Goal: Information Seeking & Learning: Check status

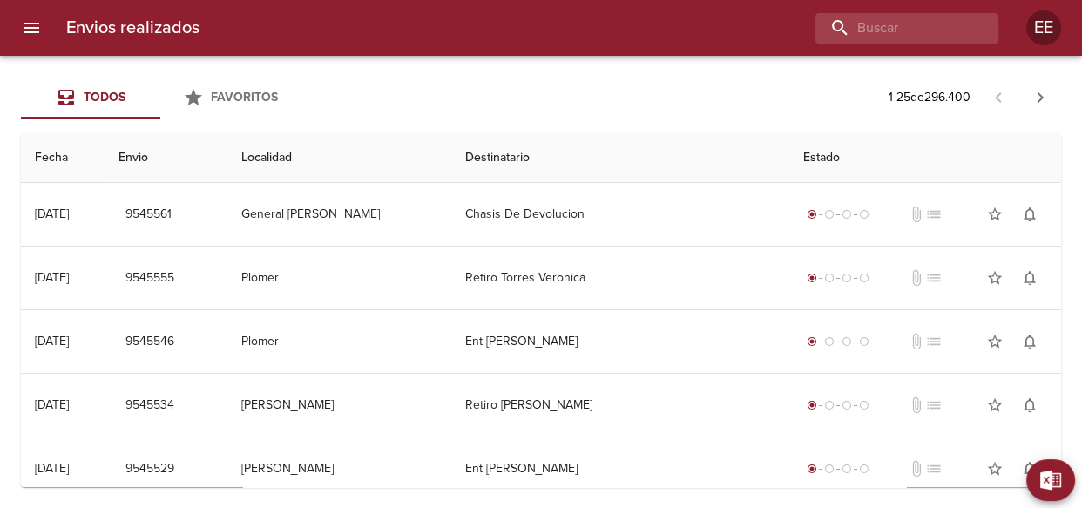
click at [983, 35] on div at bounding box center [906, 28] width 183 height 30
paste input "[PERSON_NAME]"
type input "[PERSON_NAME]"
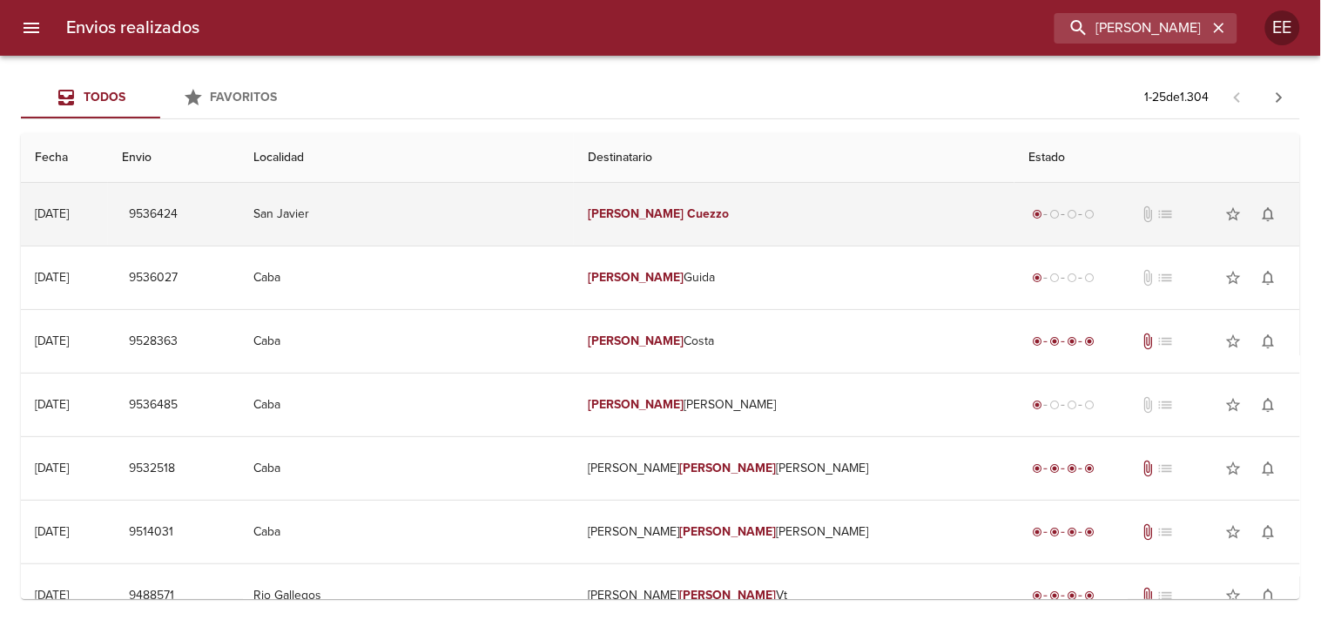
click at [640, 227] on td "[PERSON_NAME]" at bounding box center [794, 214] width 441 height 63
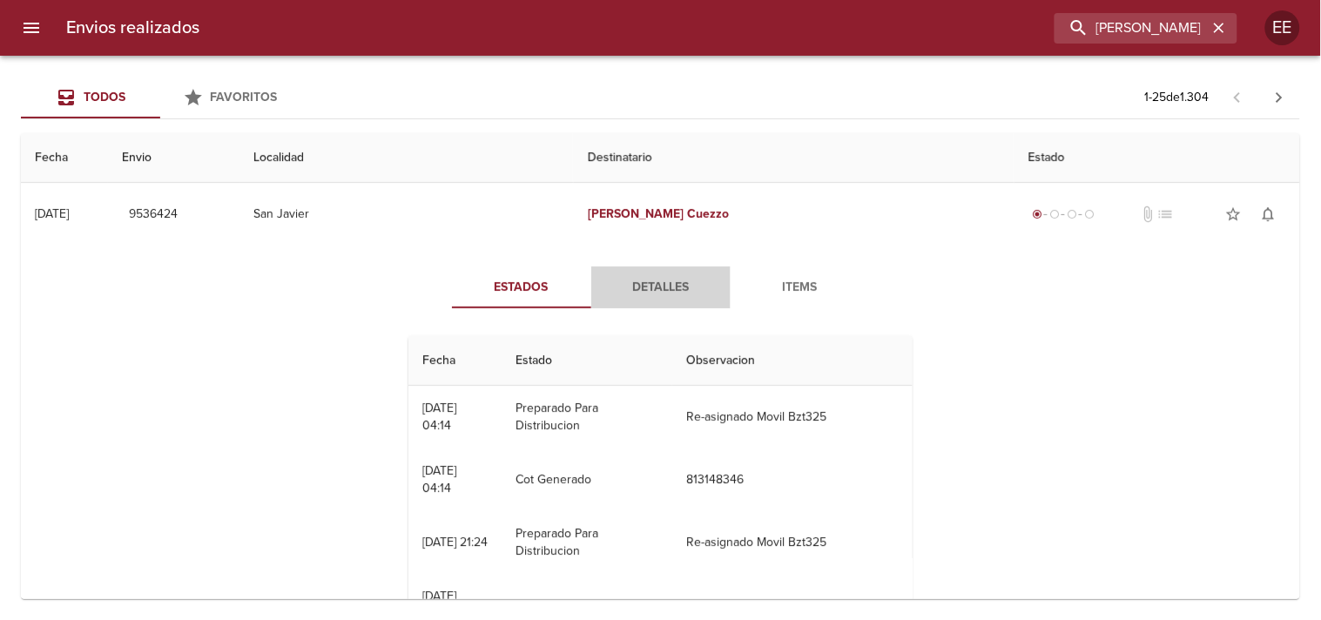
click at [633, 282] on span "Detalles" at bounding box center [661, 288] width 118 height 22
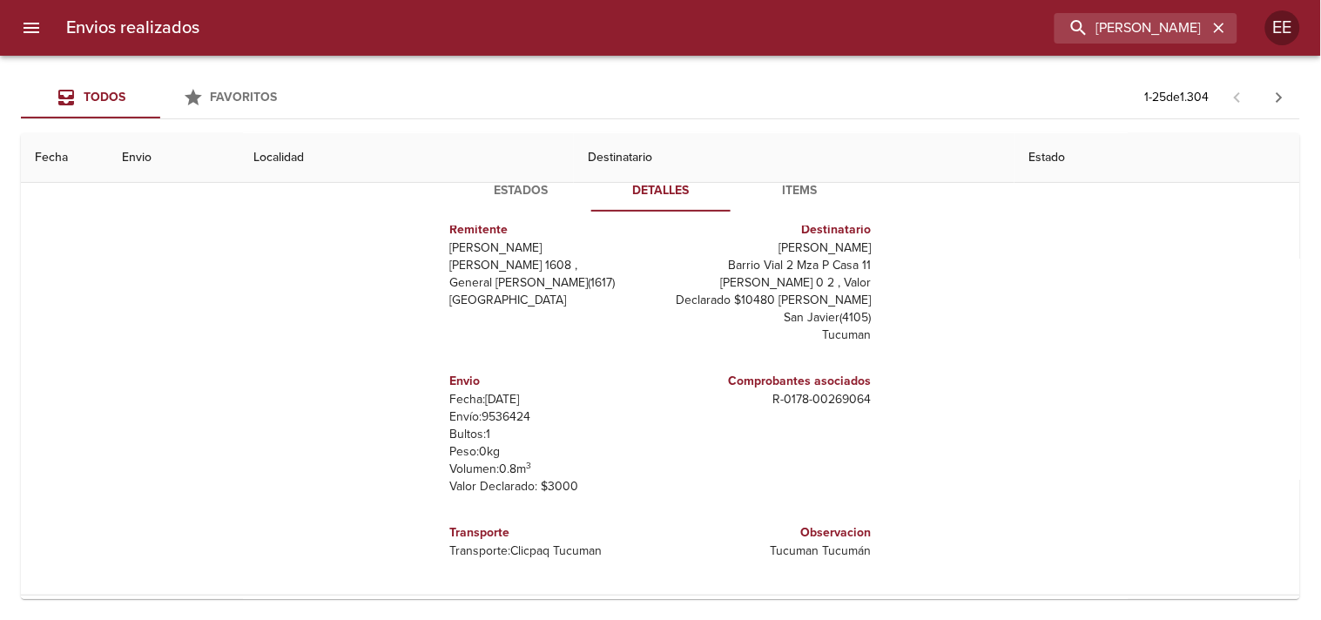
scroll to position [193, 0]
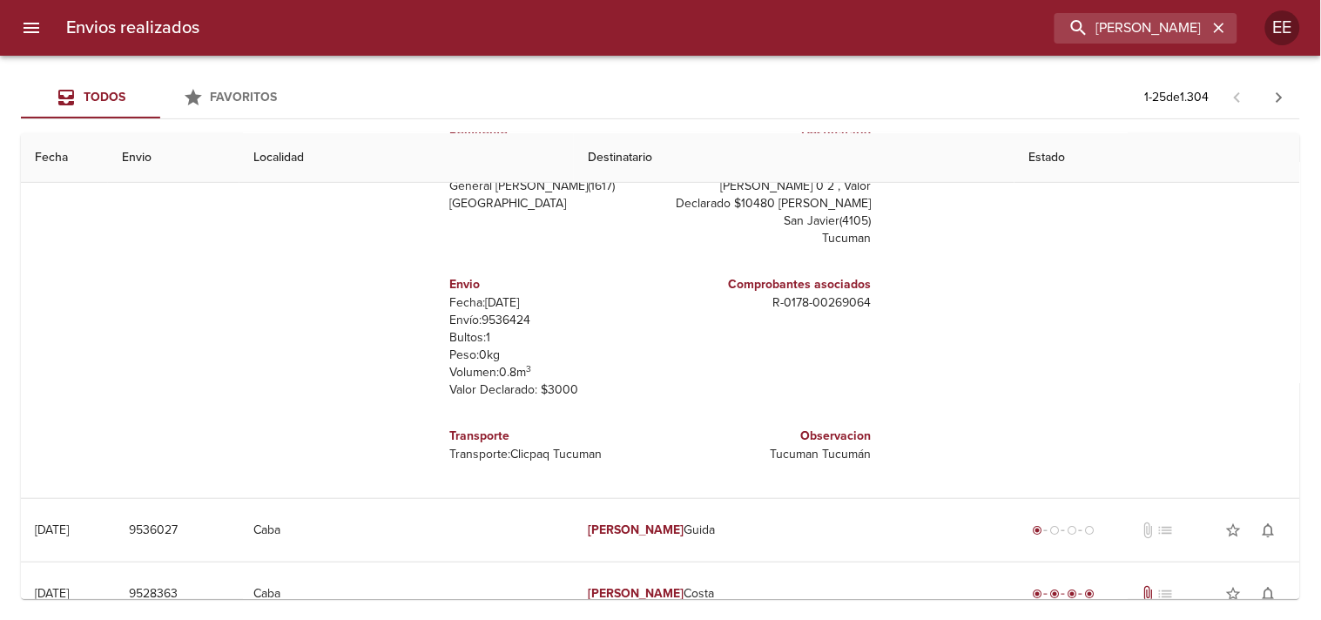
click at [499, 325] on p "Envío: 9536424" at bounding box center [552, 320] width 204 height 17
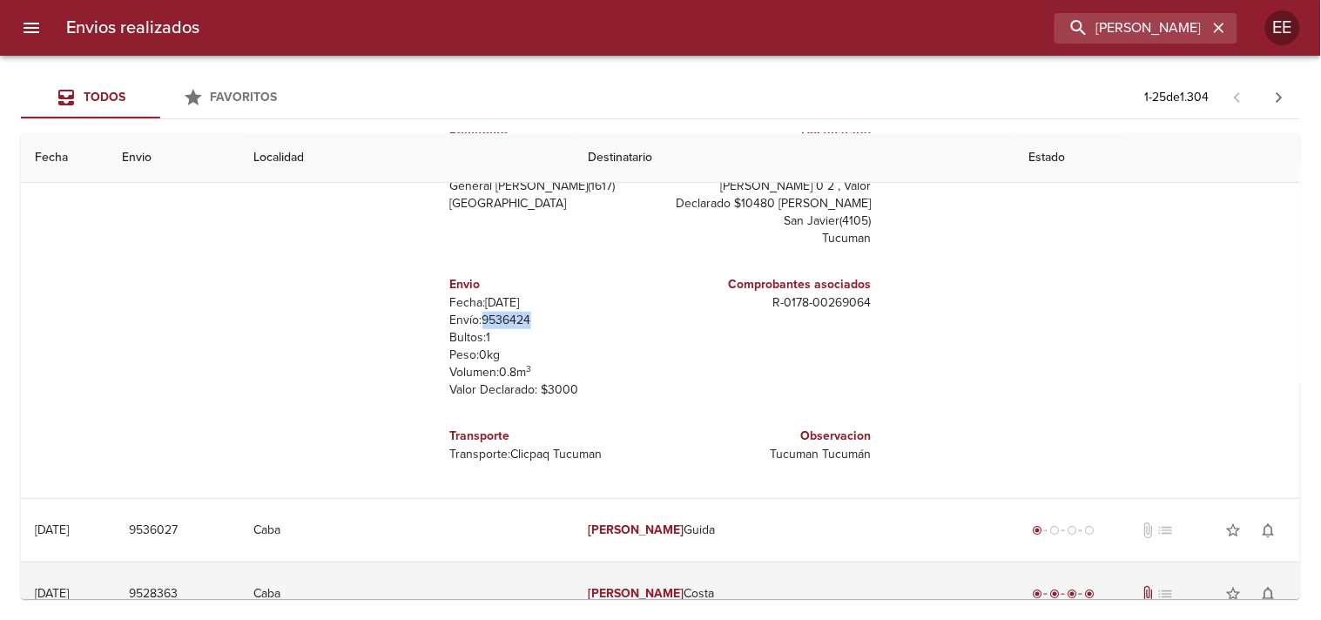
copy p "9536424"
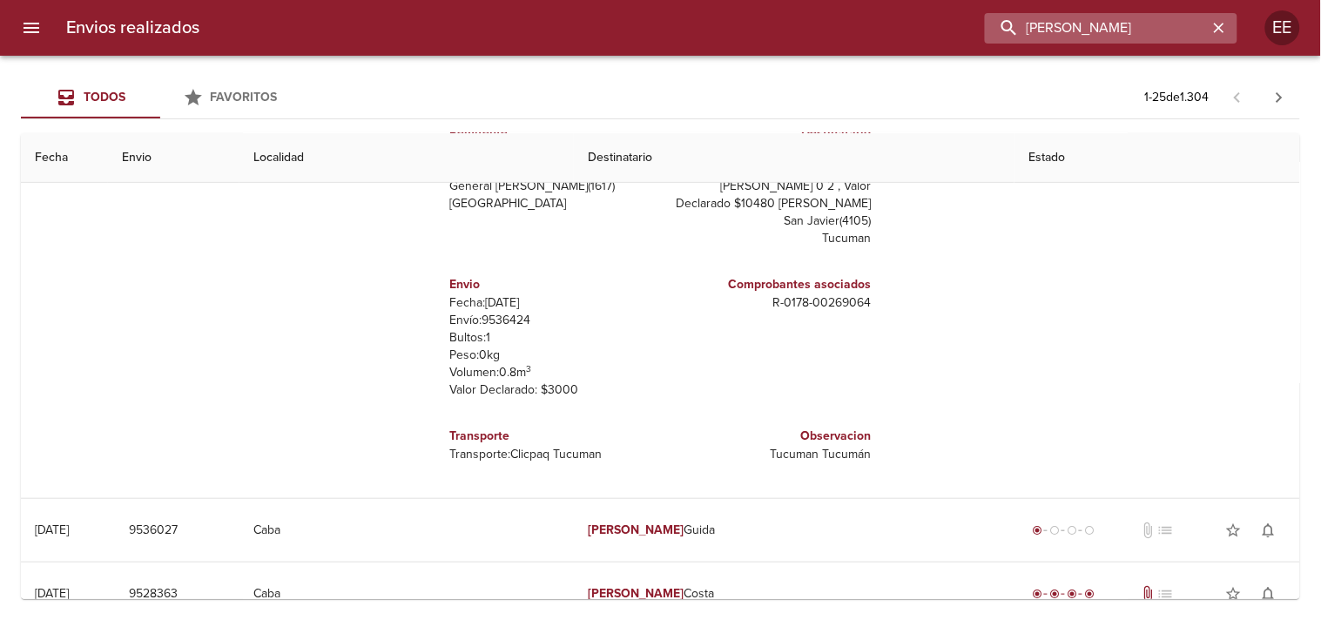
click at [1081, 18] on input "[PERSON_NAME]" at bounding box center [1096, 28] width 223 height 30
paste input "GADARA [PERSON_NAME]"
type input "GADARA [PERSON_NAME]"
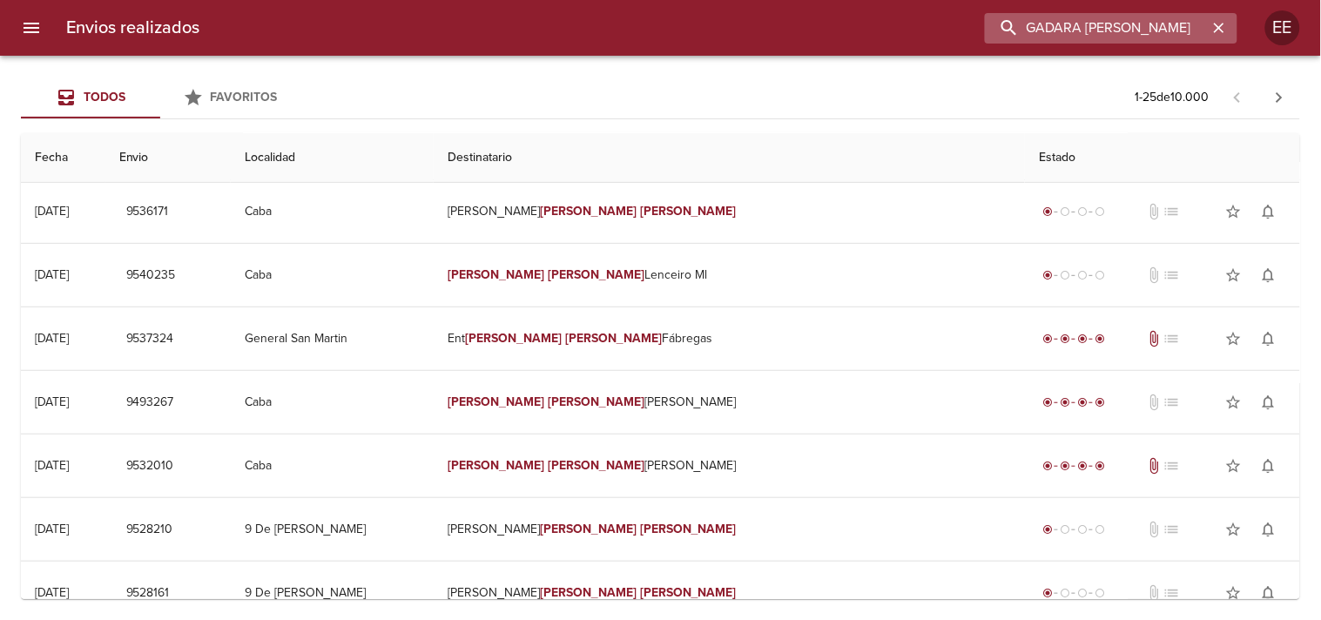
scroll to position [0, 0]
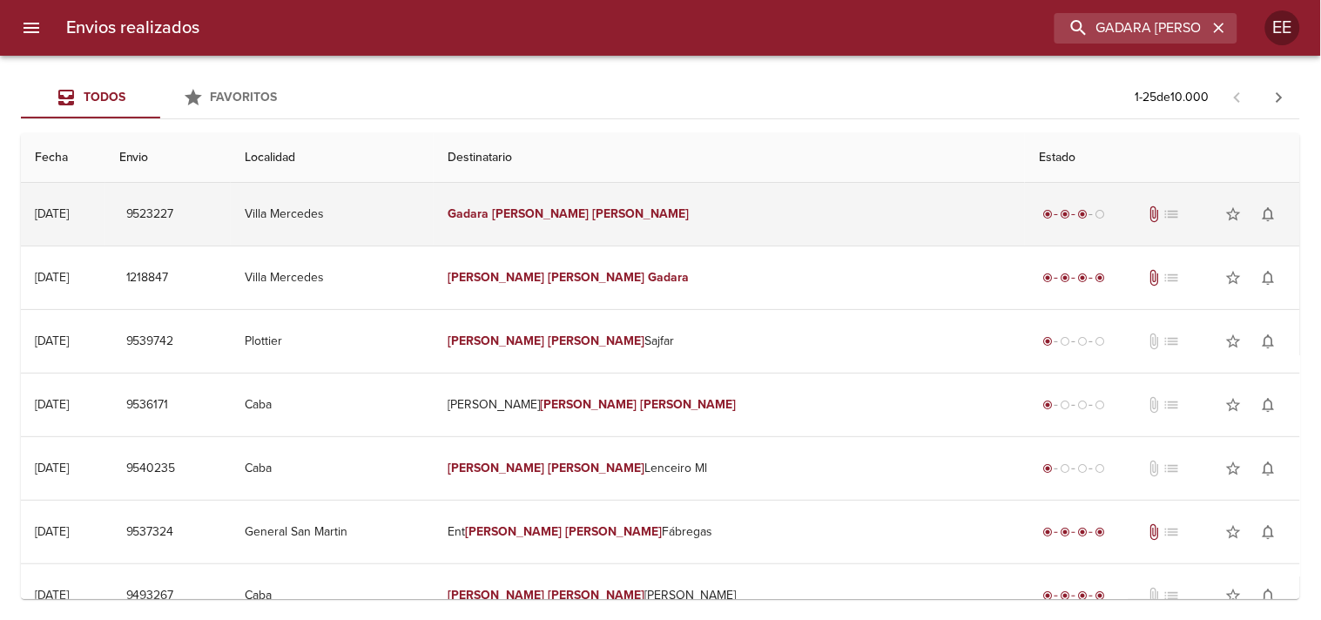
click at [695, 222] on td "Gadara [PERSON_NAME]" at bounding box center [729, 214] width 591 height 63
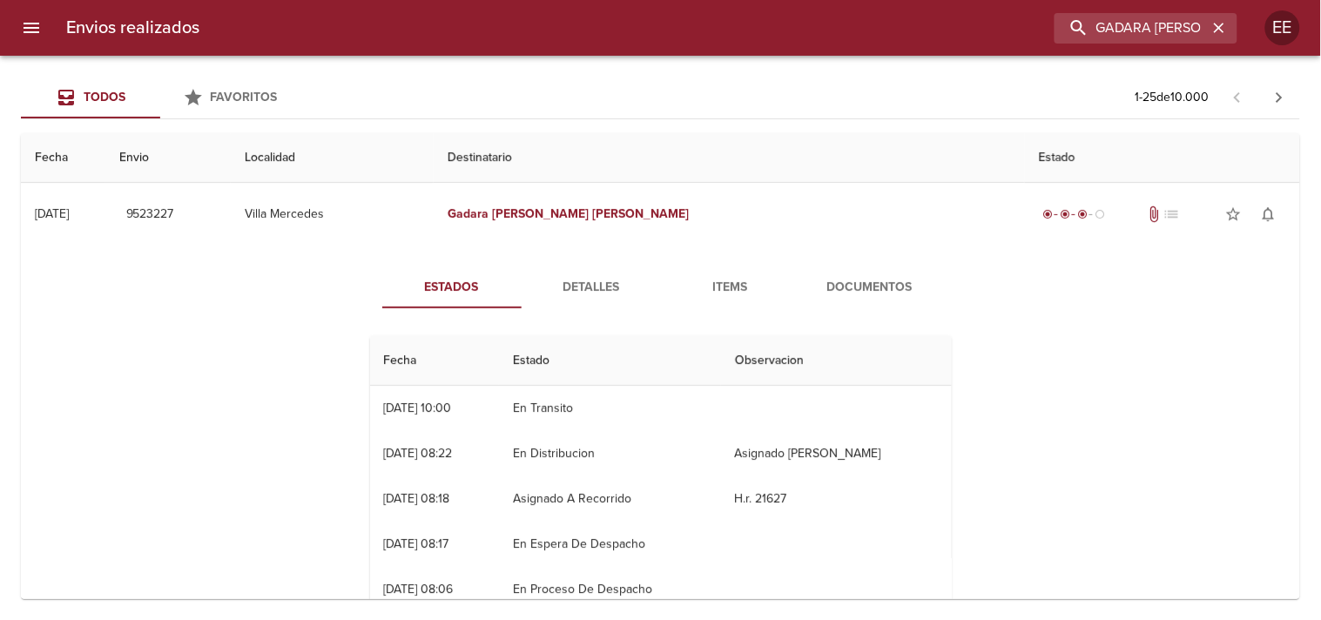
click at [612, 292] on span "Detalles" at bounding box center [591, 288] width 118 height 22
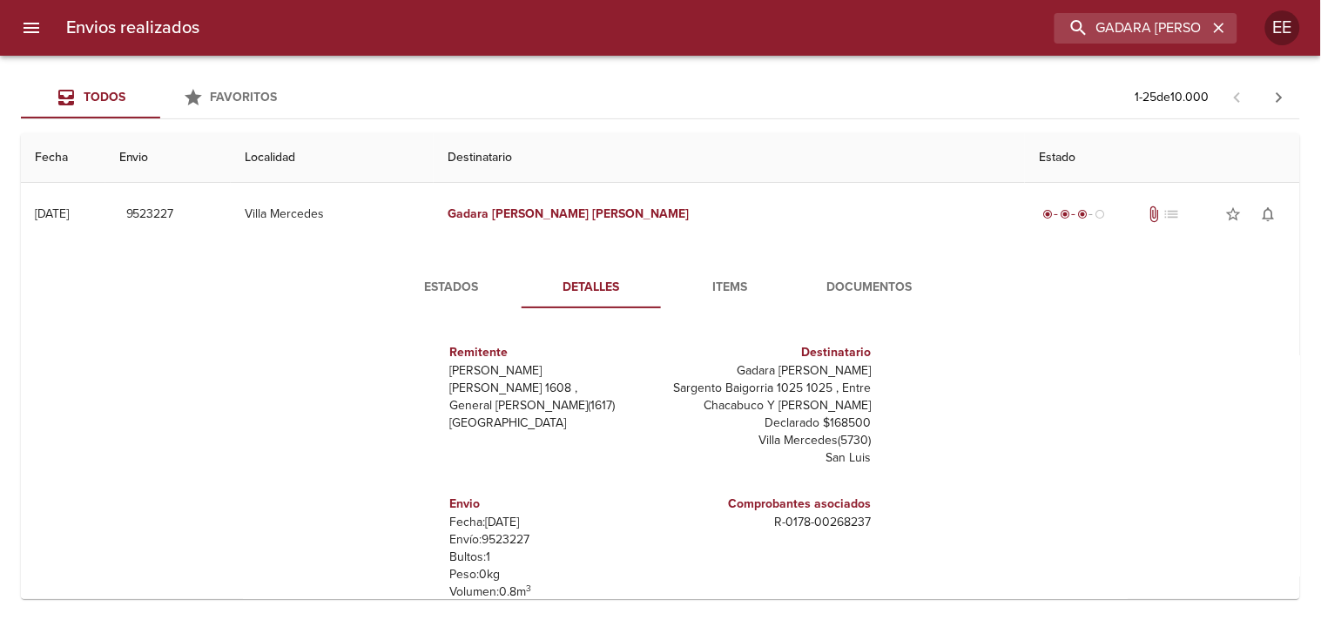
click at [496, 507] on p "Envío: 9523227" at bounding box center [552, 539] width 204 height 17
copy p "9523227"
click at [462, 265] on div "Estados Detalles Items Documentos Remitente [PERSON_NAME] [PERSON_NAME] 1608 , …" at bounding box center [661, 469] width 1252 height 446
click at [555, 288] on span "Detalles" at bounding box center [591, 288] width 118 height 22
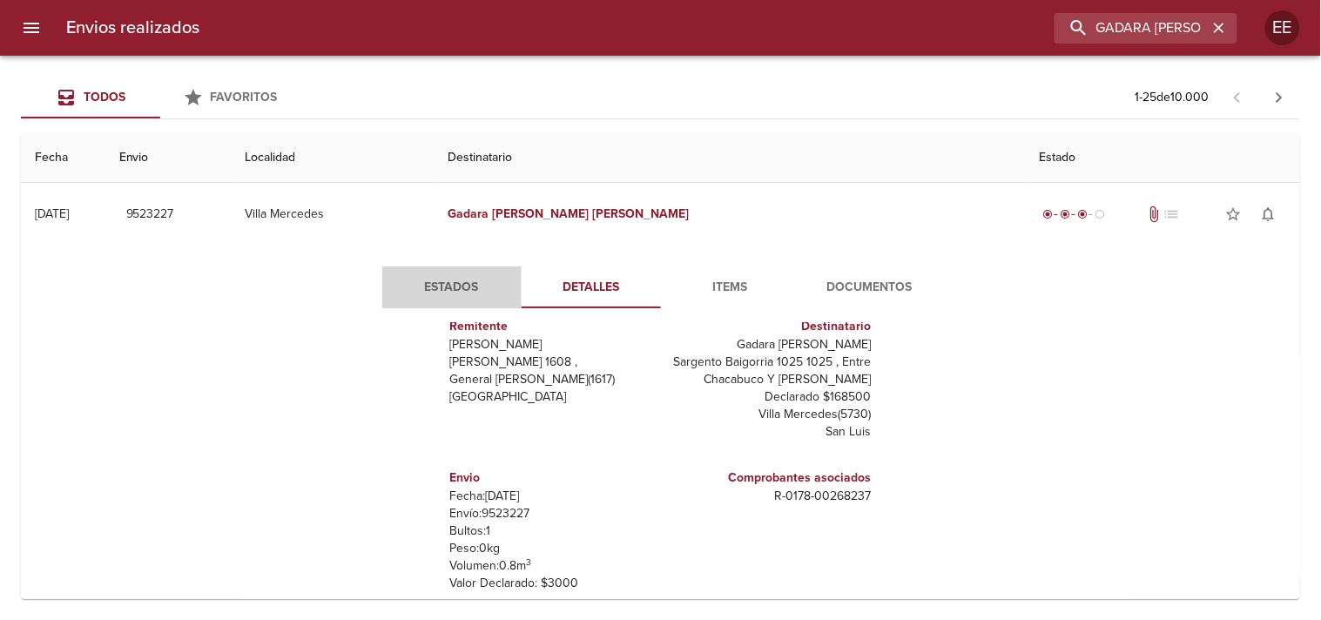
click at [433, 307] on button "Estados" at bounding box center [451, 288] width 139 height 42
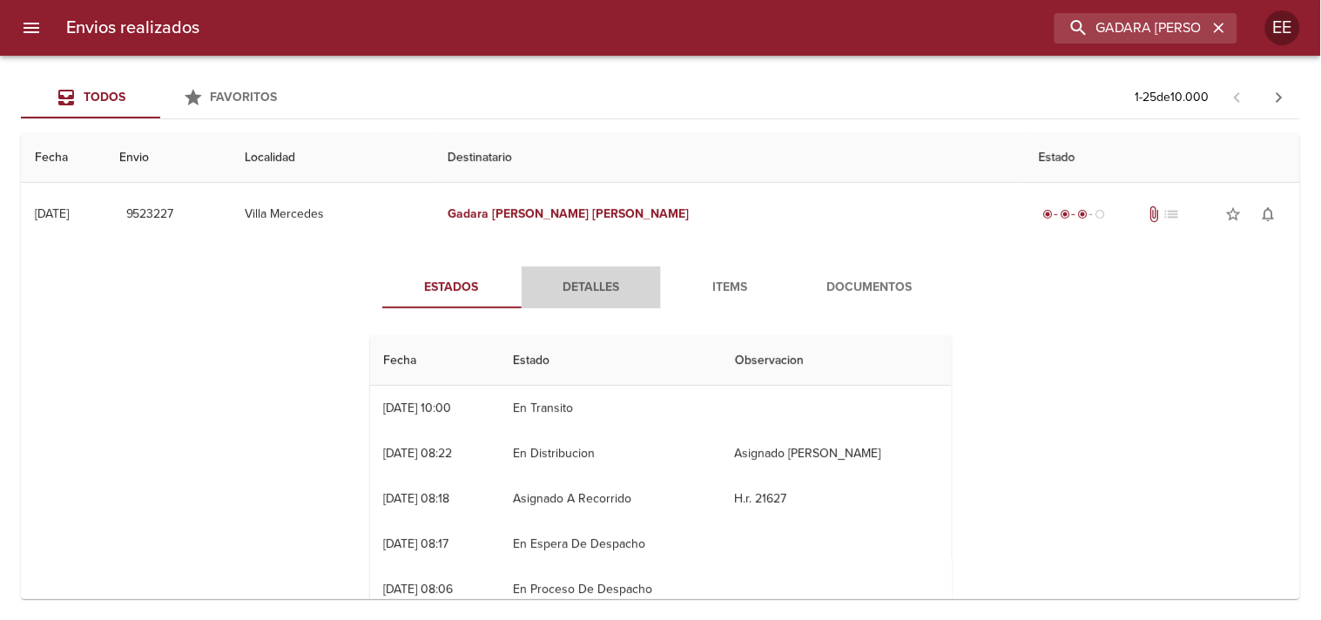
click at [584, 292] on span "Detalles" at bounding box center [591, 288] width 118 height 22
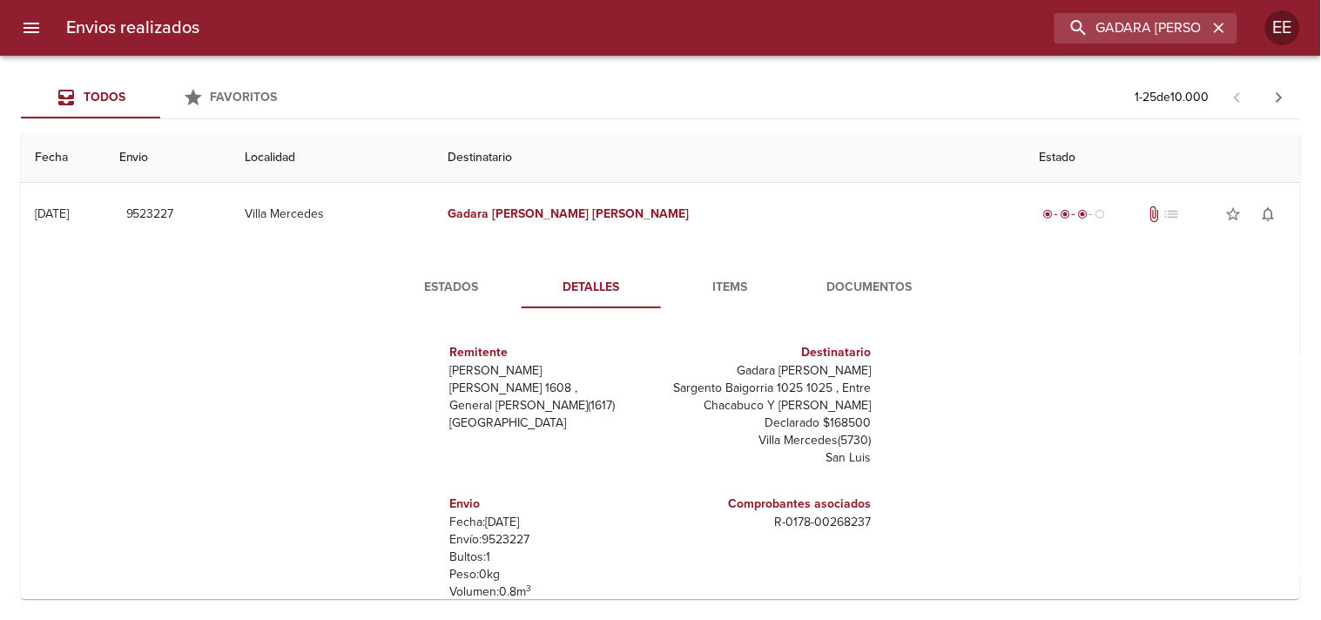
click at [901, 289] on span "Documentos" at bounding box center [870, 288] width 118 height 22
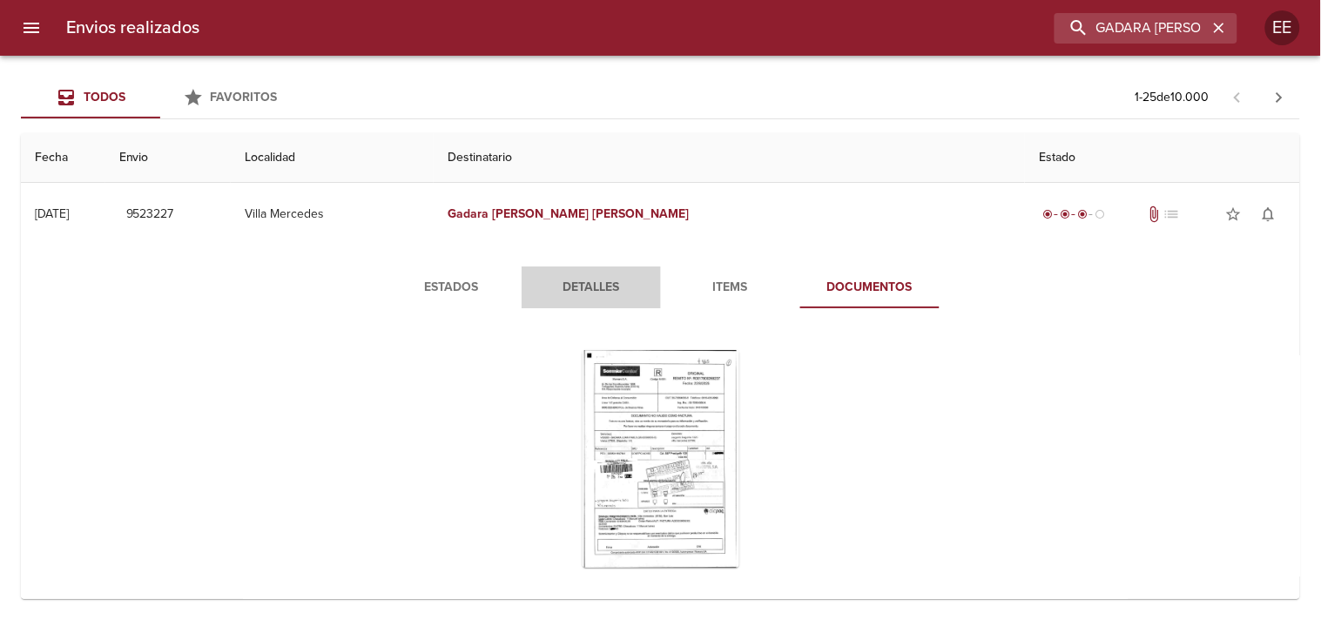
click at [604, 284] on span "Detalles" at bounding box center [591, 288] width 118 height 22
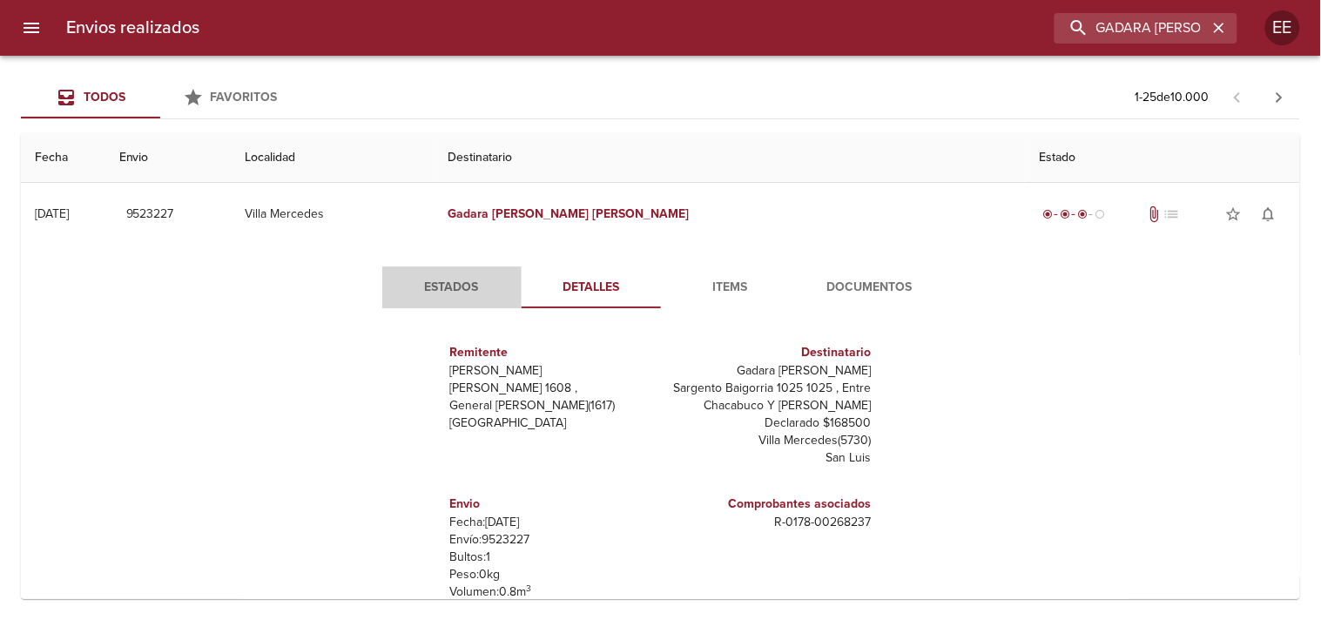
click at [473, 307] on button "Estados" at bounding box center [451, 288] width 139 height 42
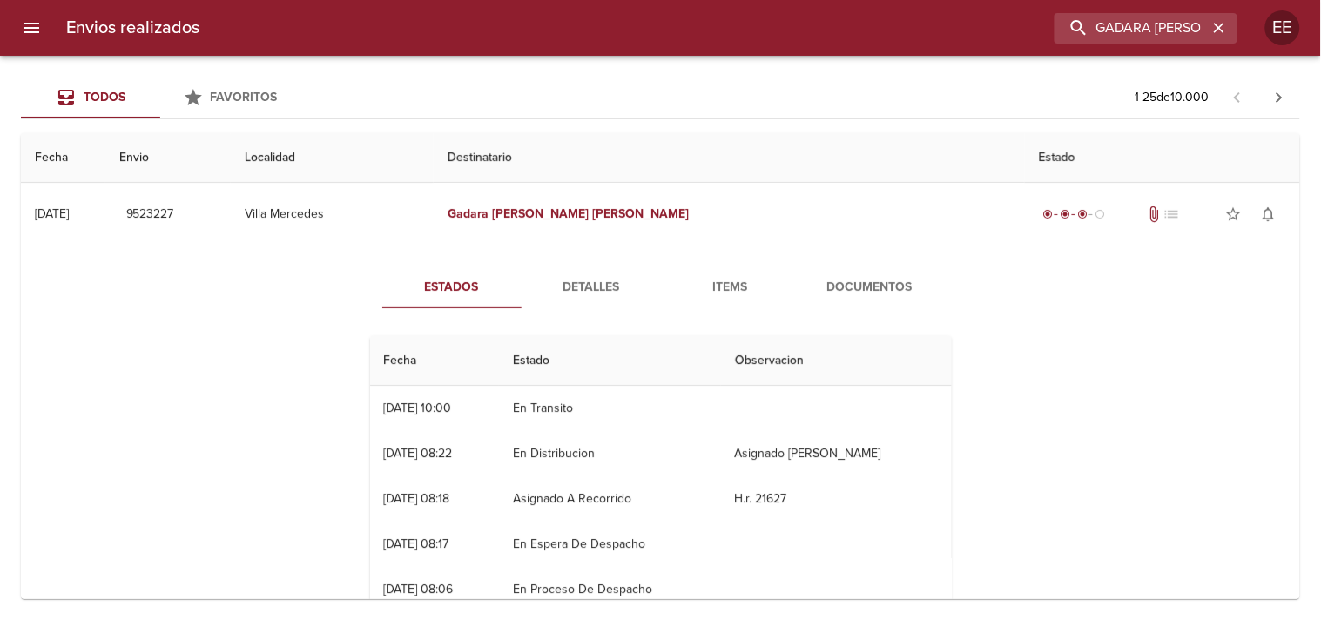
click at [577, 292] on span "Detalles" at bounding box center [591, 288] width 118 height 22
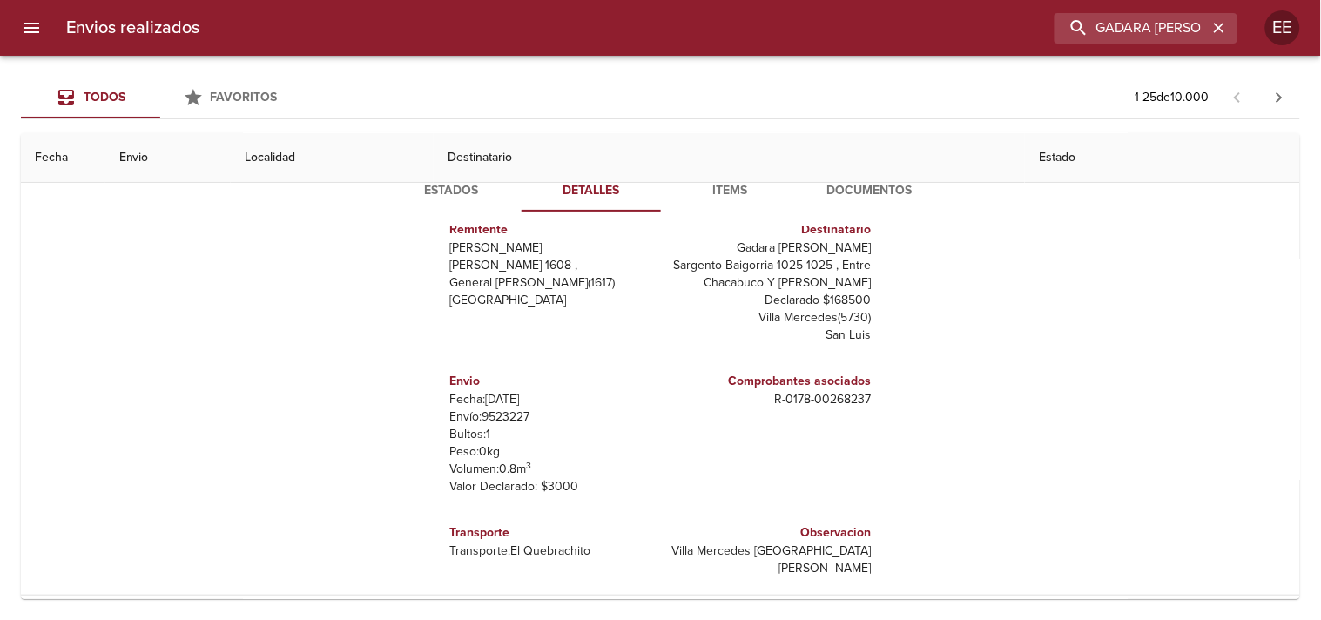
scroll to position [193, 0]
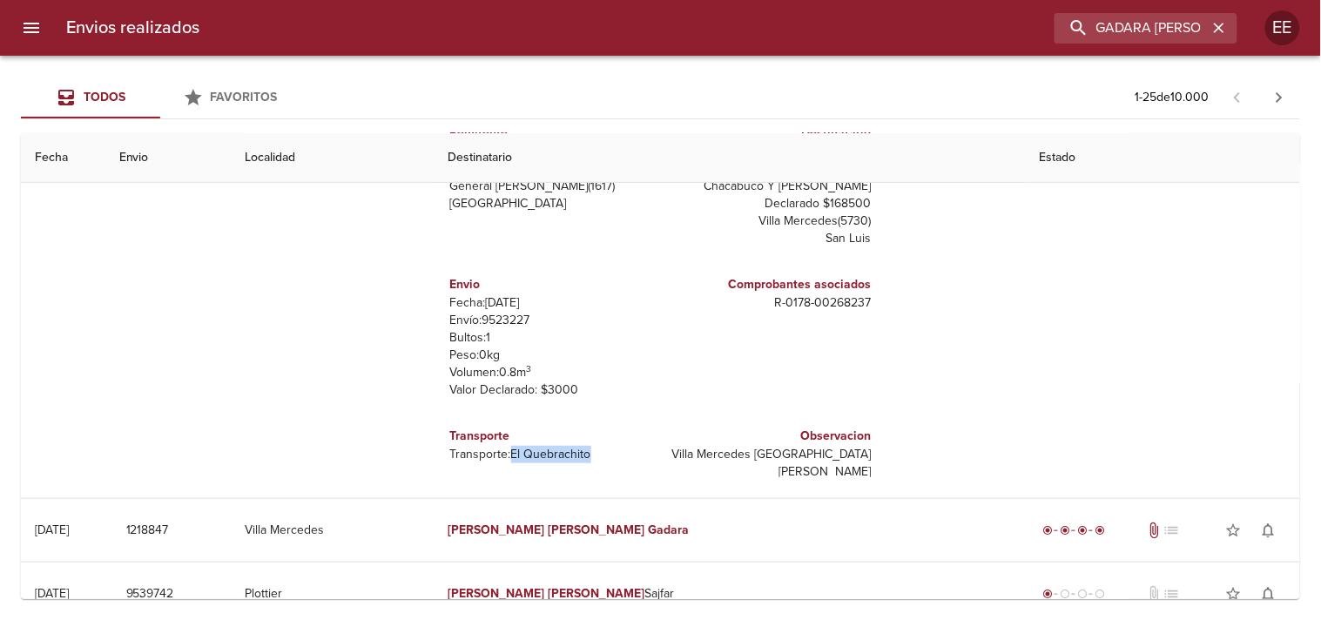
drag, startPoint x: 498, startPoint y: 453, endPoint x: 632, endPoint y: 456, distance: 134.2
click at [632, 456] on p "Transporte: El Quebrachito" at bounding box center [552, 454] width 204 height 17
copy p "El Quebrachito"
